Goal: Book appointment/travel/reservation

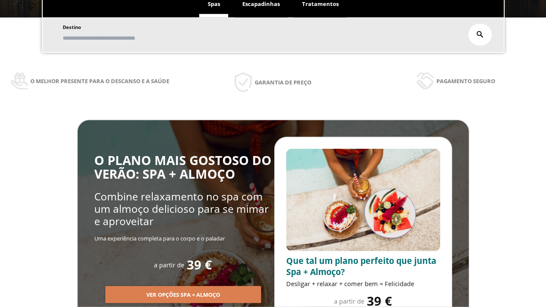
scroll to position [145, 0]
click at [261, 8] on span "Escapadinhas" at bounding box center [261, 4] width 38 height 8
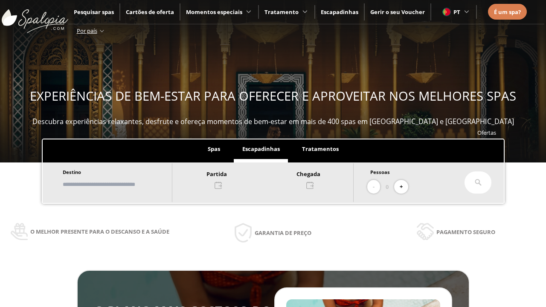
click at [120, 184] on input "text" at bounding box center [113, 184] width 106 height 15
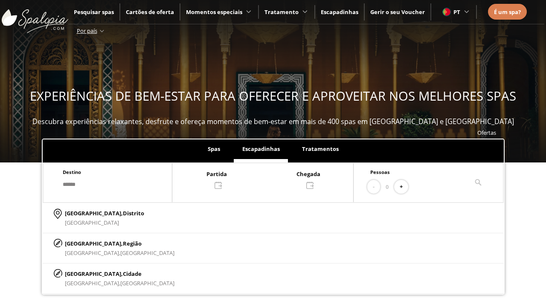
type input "******"
click at [85, 273] on p "[GEOGRAPHIC_DATA], Cidade" at bounding box center [120, 273] width 110 height 9
click at [271, 179] on div at bounding box center [262, 179] width 181 height 20
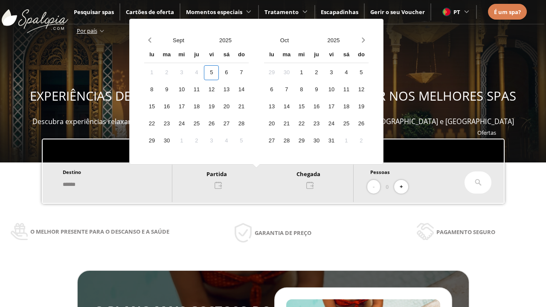
click at [249, 72] on div "7" at bounding box center [241, 72] width 15 height 15
click at [159, 90] on div "8" at bounding box center [151, 89] width 15 height 15
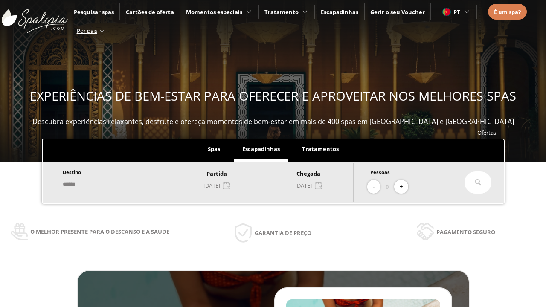
click at [404, 187] on button "+" at bounding box center [401, 187] width 14 height 14
click at [478, 182] on icon at bounding box center [477, 182] width 7 height 7
